Goal: Complete application form

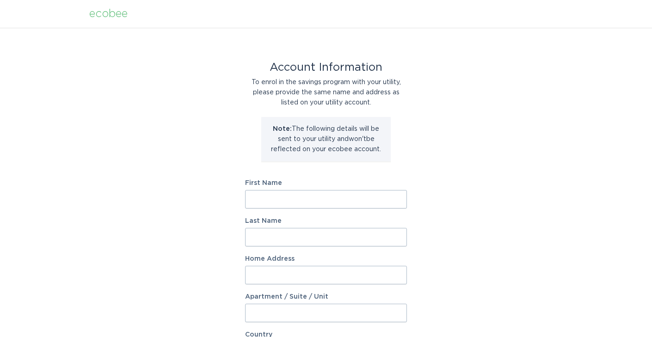
scroll to position [5, 0]
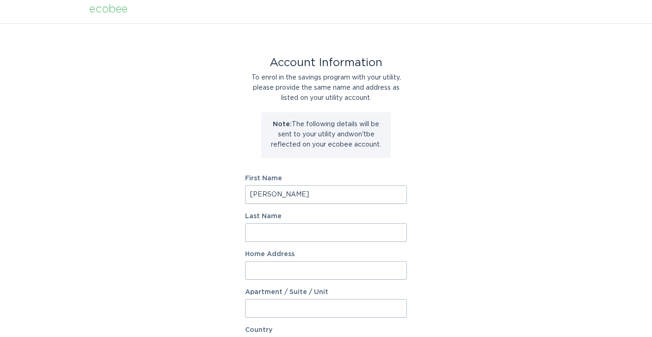
type input "[PERSON_NAME]"
type input "146 Q"
type input "[STREET_ADDRESS]"
select select "US"
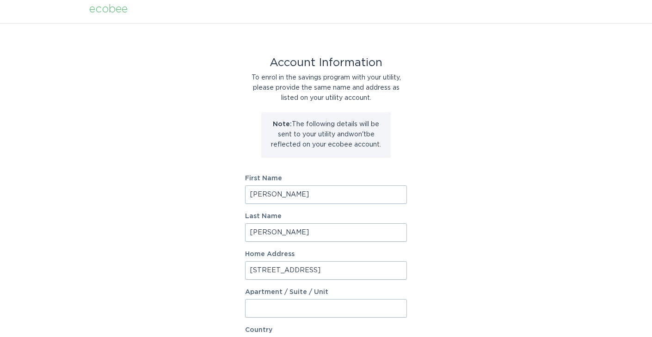
type input "[GEOGRAPHIC_DATA]"
type input "29693"
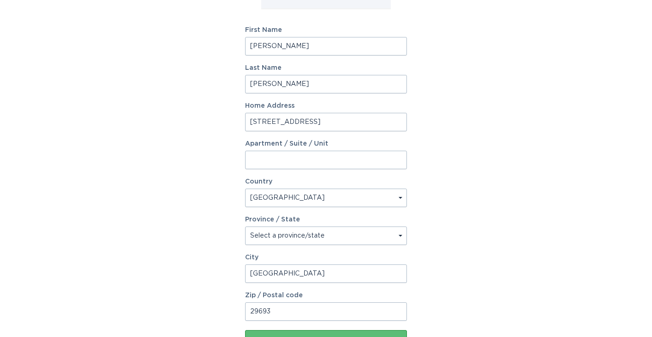
scroll to position [154, 0]
select select "SC"
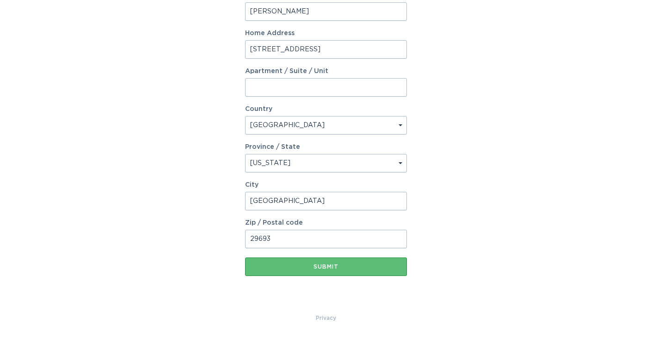
scroll to position [226, 0]
click at [287, 269] on div "Submit" at bounding box center [326, 267] width 153 height 6
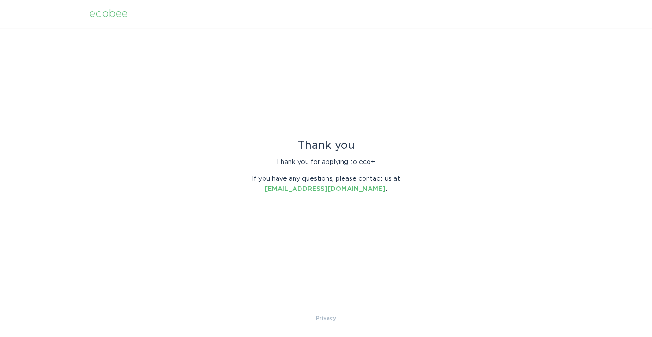
click at [103, 21] on header "ecobee" at bounding box center [325, 14] width 473 height 28
click at [107, 15] on div "ecobee" at bounding box center [108, 14] width 38 height 10
